Goal: Register for event/course

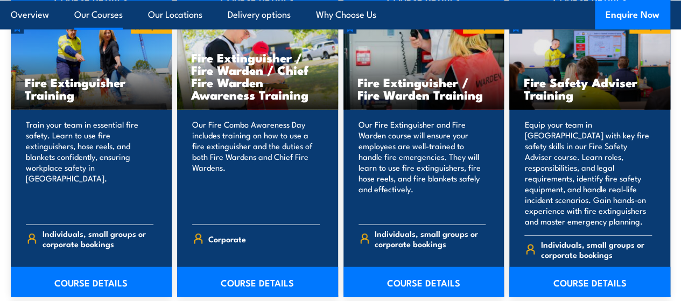
scroll to position [1136, 0]
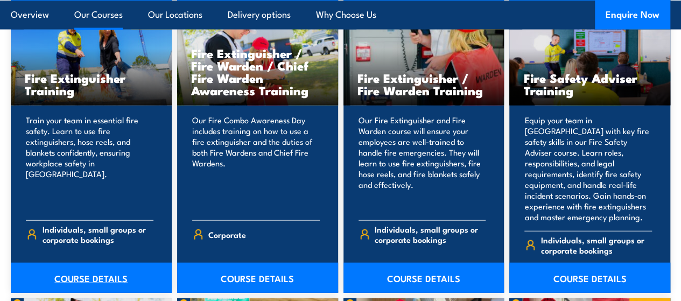
click at [95, 287] on link "COURSE DETAILS" at bounding box center [91, 278] width 161 height 30
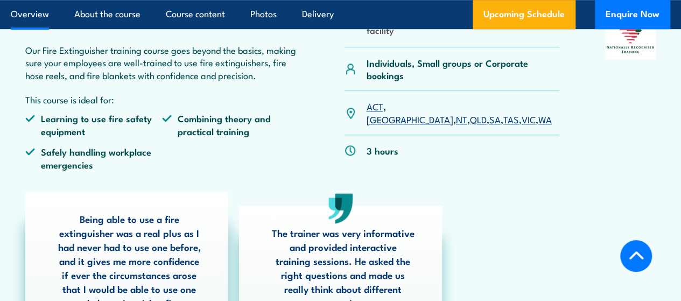
scroll to position [350, 0]
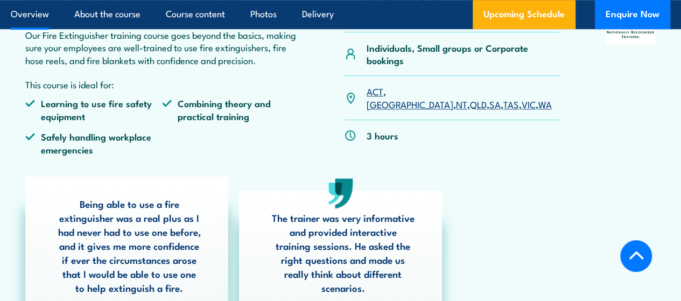
click at [521, 110] on link "VIC" at bounding box center [528, 103] width 14 height 13
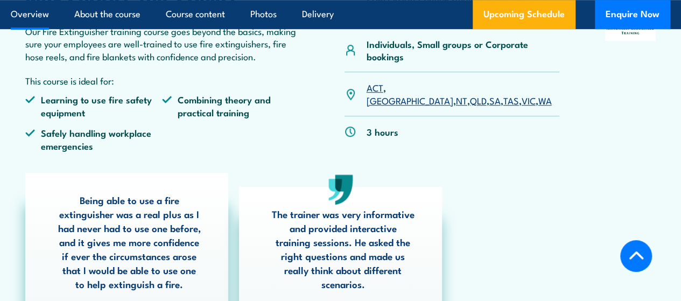
scroll to position [382, 0]
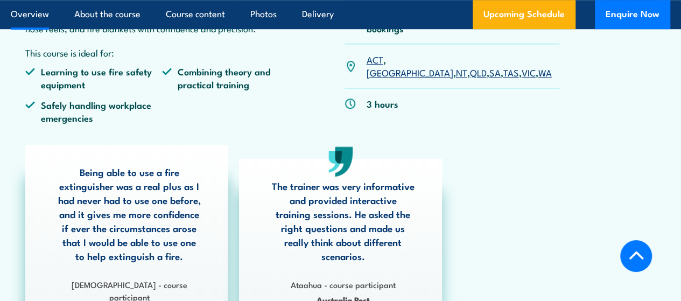
click at [521, 79] on link "VIC" at bounding box center [528, 72] width 14 height 13
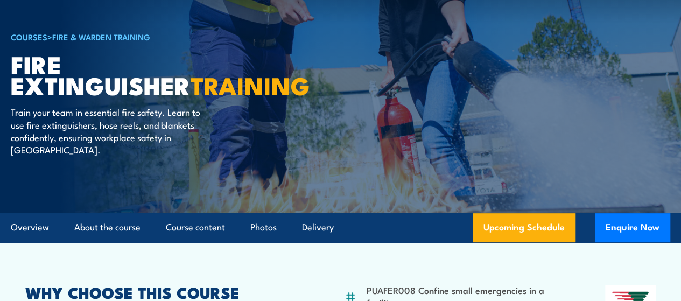
scroll to position [0, 0]
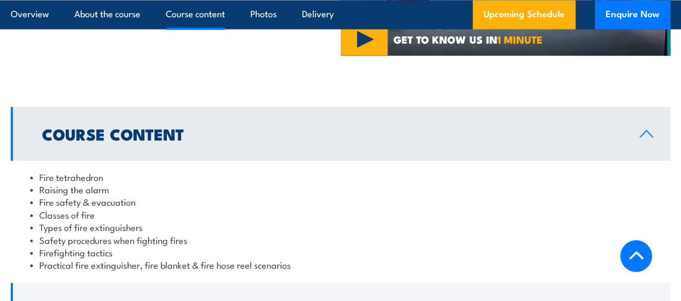
scroll to position [901, 0]
